Goal: Browse casually: Explore the website without a specific task or goal

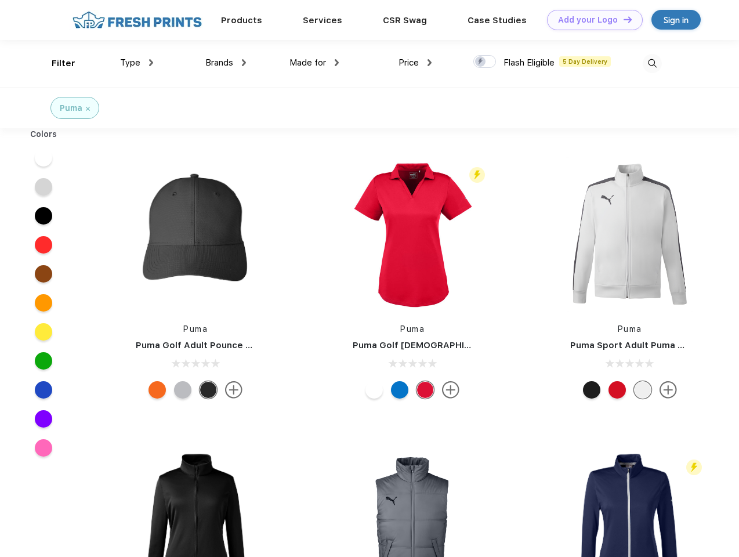
scroll to position [1, 0]
click at [590, 20] on link "Add your Logo Design Tool" at bounding box center [595, 20] width 96 height 20
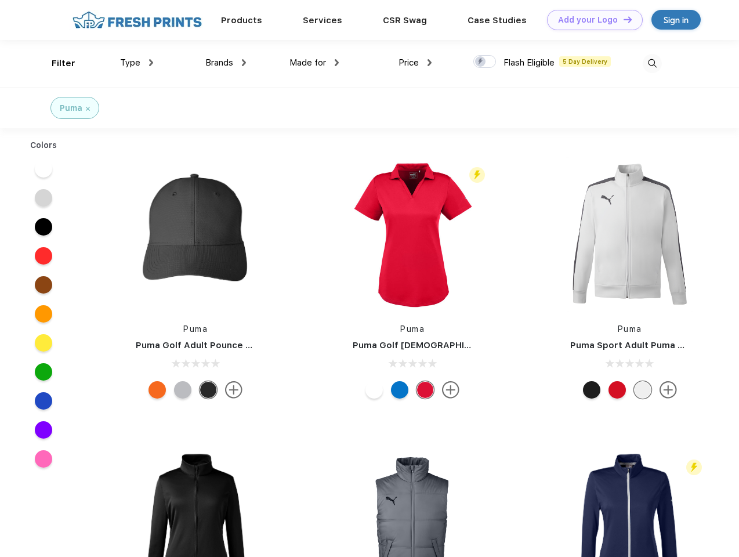
click at [0, 0] on div "Design Tool" at bounding box center [0, 0] width 0 height 0
click at [622, 19] on link "Add your Logo Design Tool" at bounding box center [595, 20] width 96 height 20
click at [56, 63] on div "Filter" at bounding box center [64, 63] width 24 height 13
click at [137, 63] on span "Type" at bounding box center [130, 62] width 20 height 10
click at [226, 63] on span "Brands" at bounding box center [219, 62] width 28 height 10
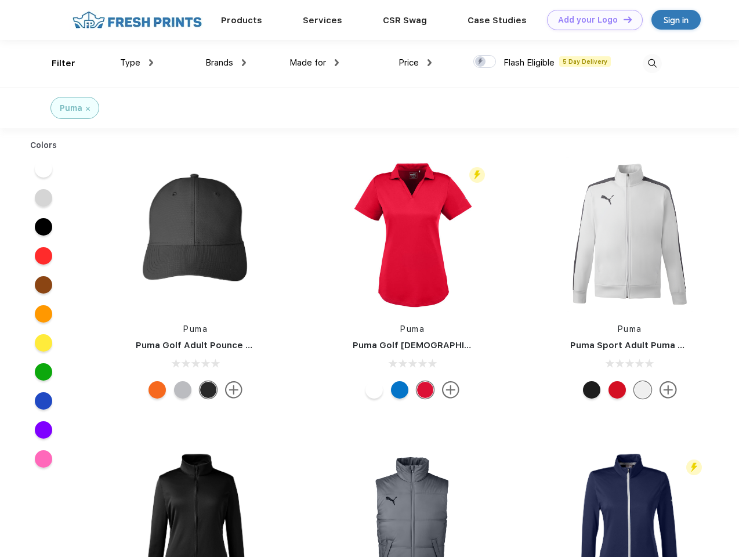
click at [314, 63] on span "Made for" at bounding box center [307, 62] width 37 height 10
click at [415, 63] on span "Price" at bounding box center [408, 62] width 20 height 10
click at [485, 62] on div at bounding box center [484, 61] width 23 height 13
click at [481, 62] on input "checkbox" at bounding box center [477, 59] width 8 height 8
click at [652, 63] on img at bounding box center [652, 63] width 19 height 19
